Goal: Find contact information: Find contact information

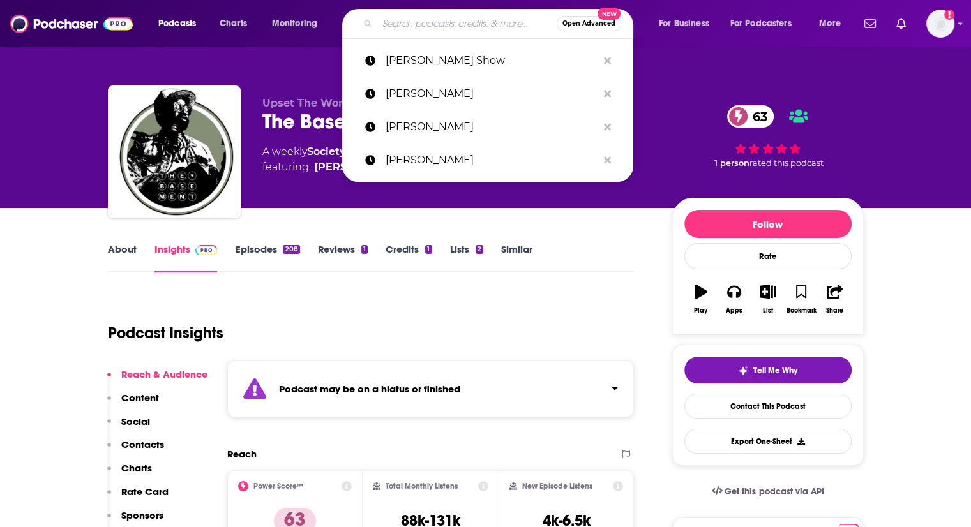
type input "Divorced Girl Smiling"
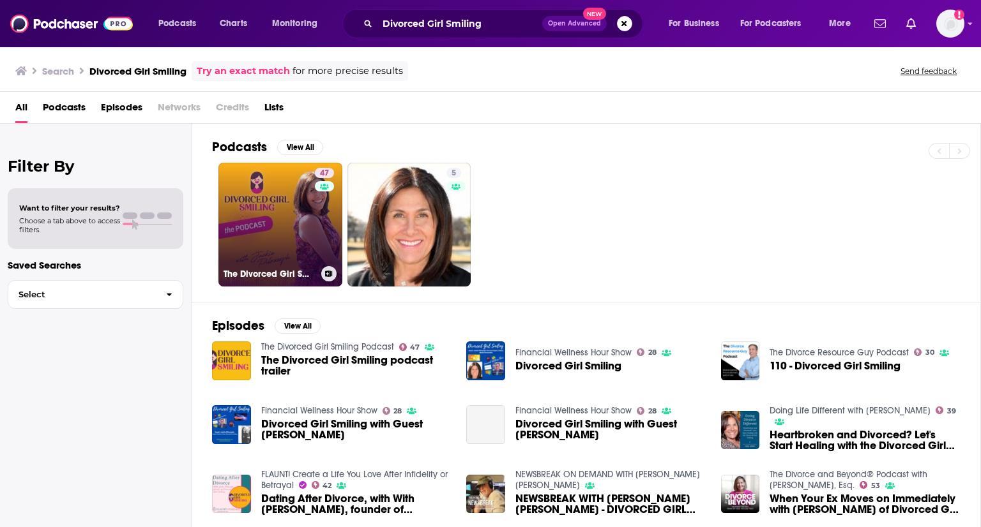
click at [276, 225] on link "47 The Divorced Girl Smiling Podcast" at bounding box center [280, 225] width 124 height 124
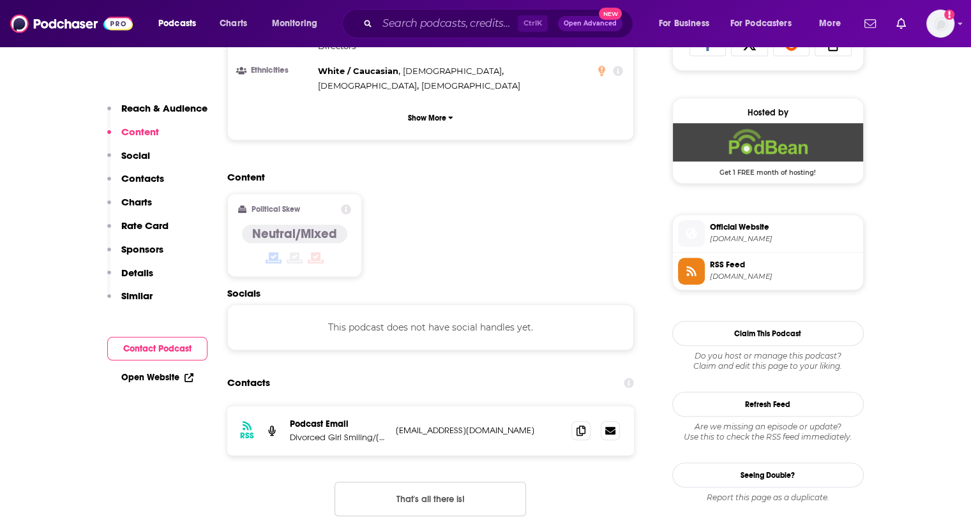
scroll to position [958, 0]
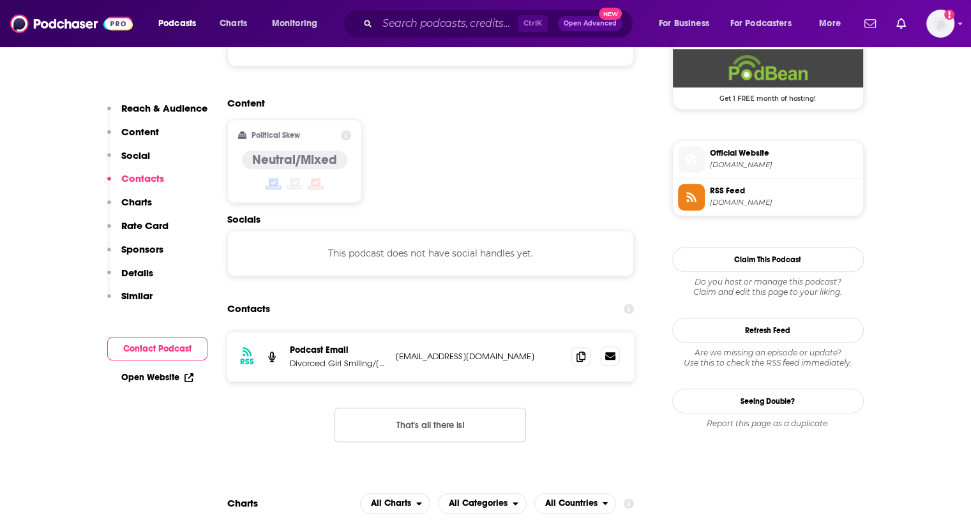
click at [610, 352] on icon at bounding box center [610, 356] width 10 height 8
